Goal: Information Seeking & Learning: Learn about a topic

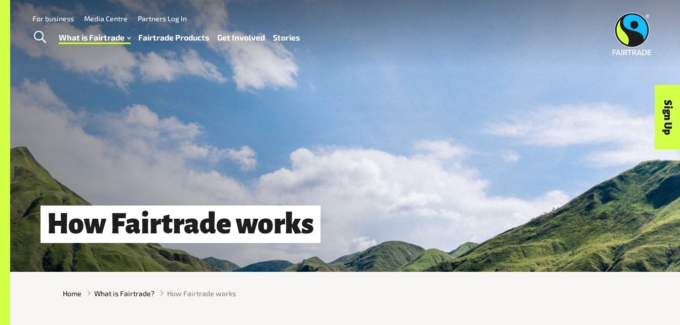
click at [185, 43] on link "Fairtrade Products" at bounding box center [173, 37] width 71 height 15
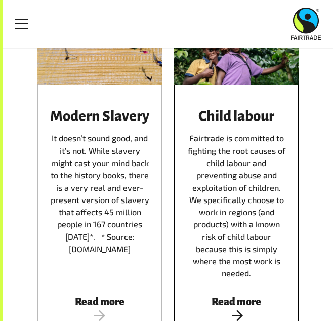
scroll to position [1164, 0]
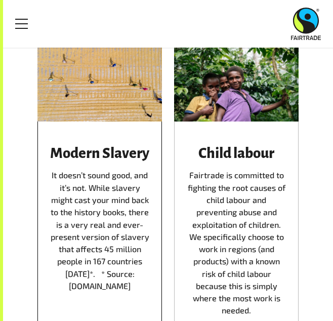
click at [46, 78] on div at bounding box center [99, 80] width 125 height 81
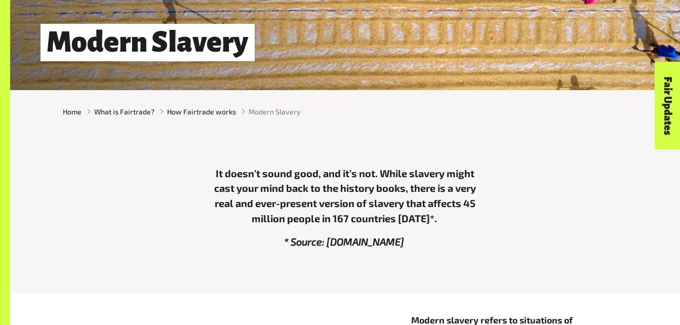
scroll to position [459, 0]
